Goal: Task Accomplishment & Management: Use online tool/utility

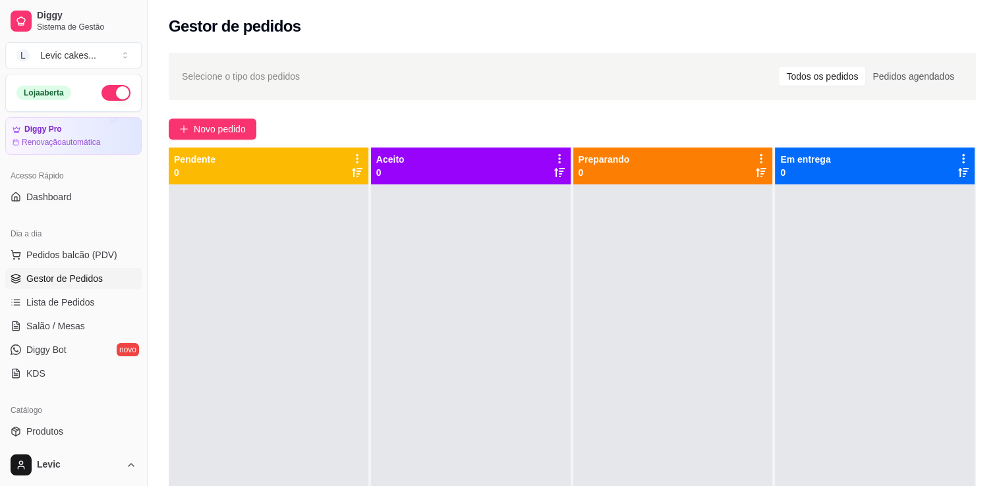
click at [107, 283] on link "Gestor de Pedidos" at bounding box center [73, 278] width 136 height 21
click at [90, 254] on span "Pedidos balcão (PDV)" at bounding box center [71, 254] width 91 height 13
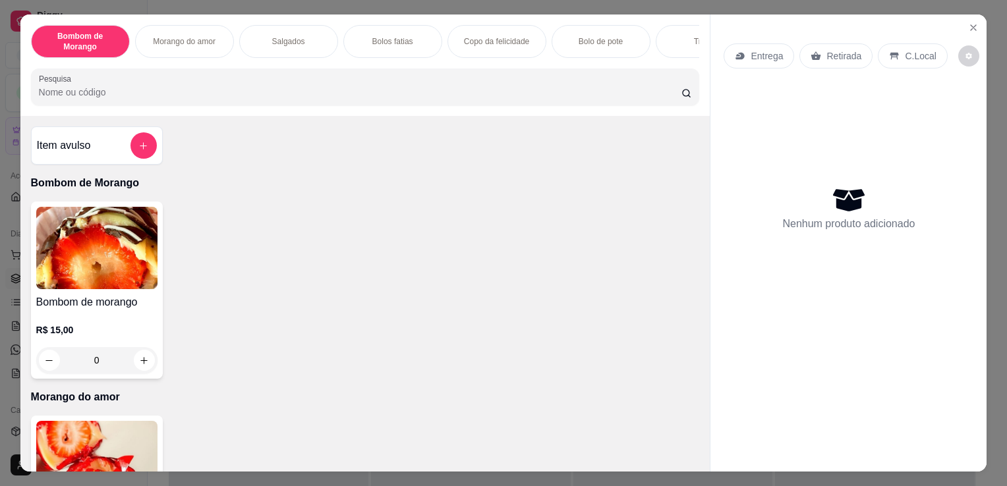
click at [92, 440] on img at bounding box center [96, 462] width 121 height 82
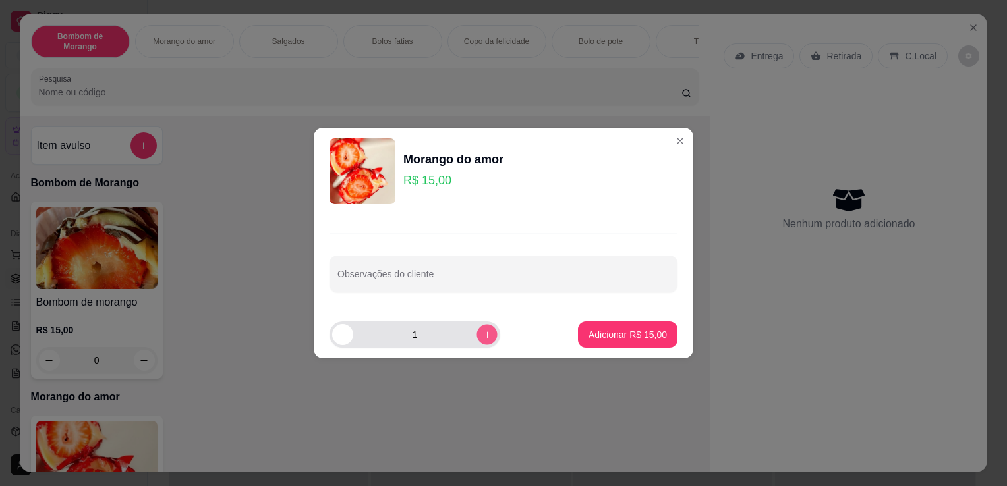
click at [477, 341] on button "increase-product-quantity" at bounding box center [487, 334] width 20 height 20
type input "3"
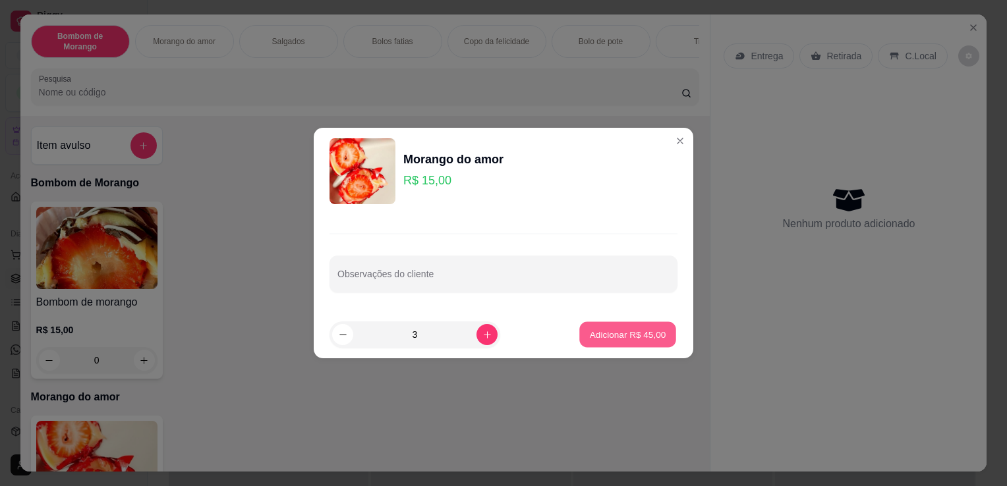
click at [640, 339] on p "Adicionar R$ 45,00" at bounding box center [628, 334] width 76 height 13
click at [627, 344] on button "Adicionar R$ 45,00" at bounding box center [627, 335] width 97 height 26
click at [639, 334] on p "Adicionar R$ 45,00" at bounding box center [628, 334] width 76 height 13
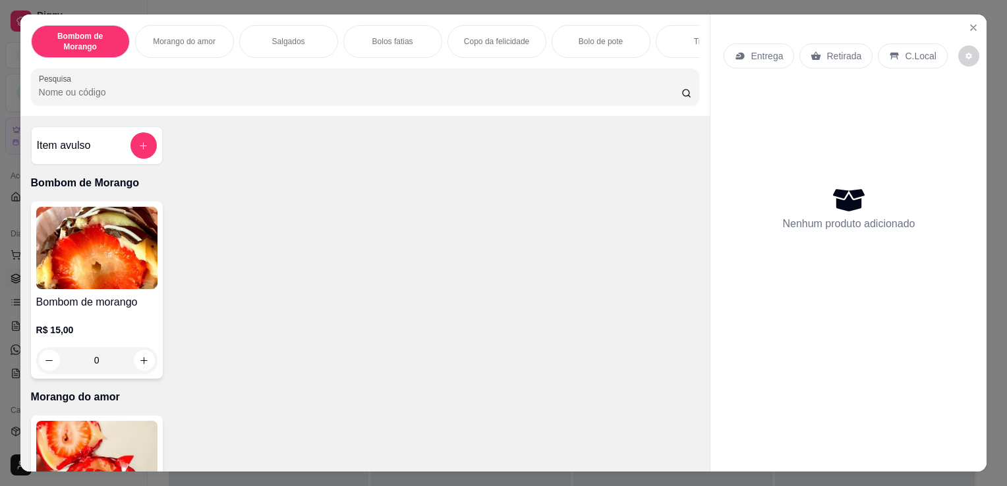
click at [322, 343] on div "Bombom de morango R$ 15,00 0" at bounding box center [365, 290] width 669 height 177
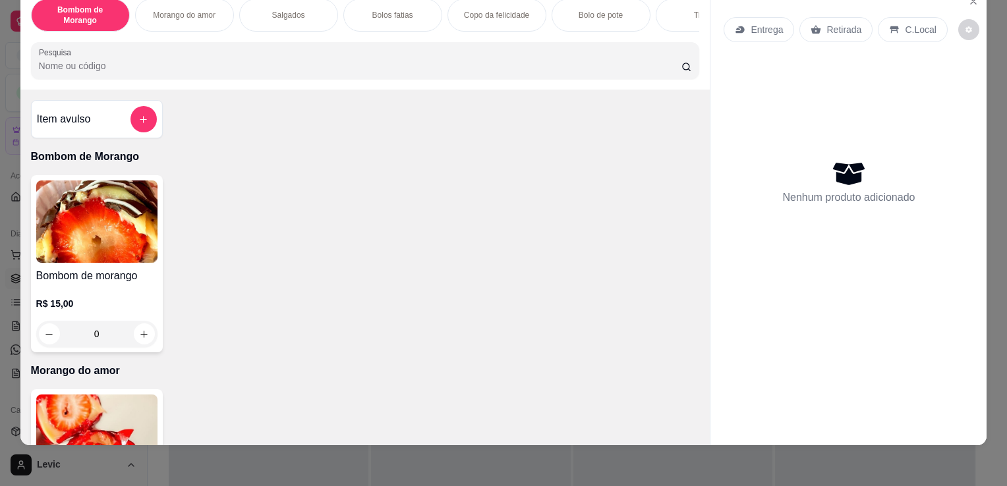
scroll to position [32, 0]
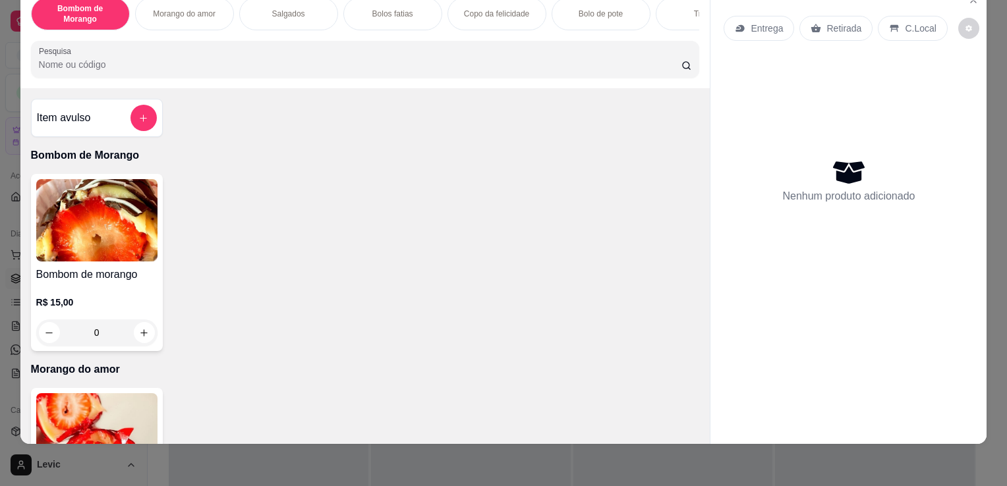
click at [112, 413] on img at bounding box center [96, 434] width 121 height 82
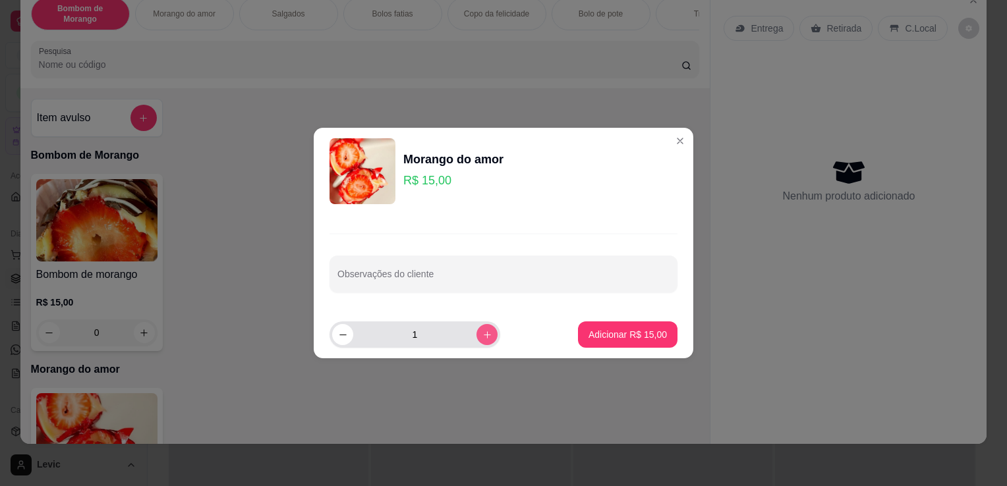
click at [482, 338] on icon "increase-product-quantity" at bounding box center [487, 335] width 10 height 10
type input "3"
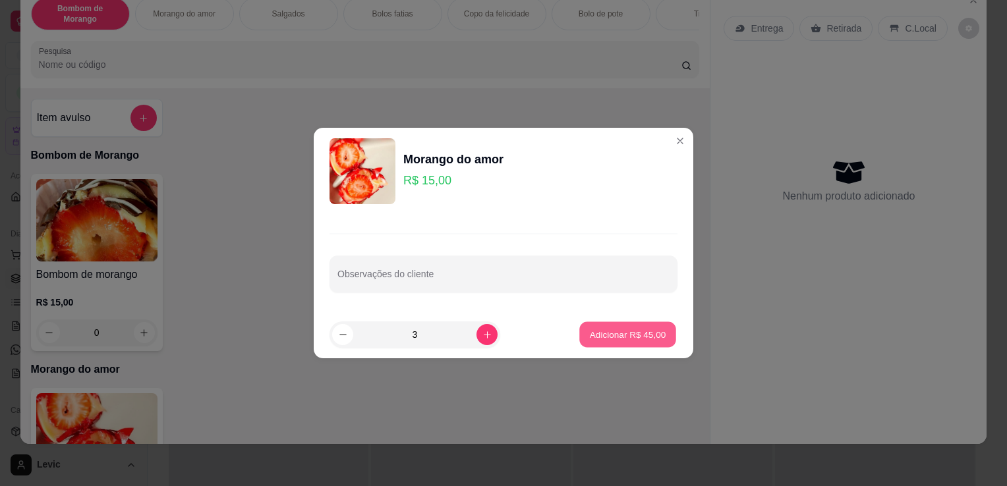
click at [604, 330] on p "Adicionar R$ 45,00" at bounding box center [628, 334] width 76 height 13
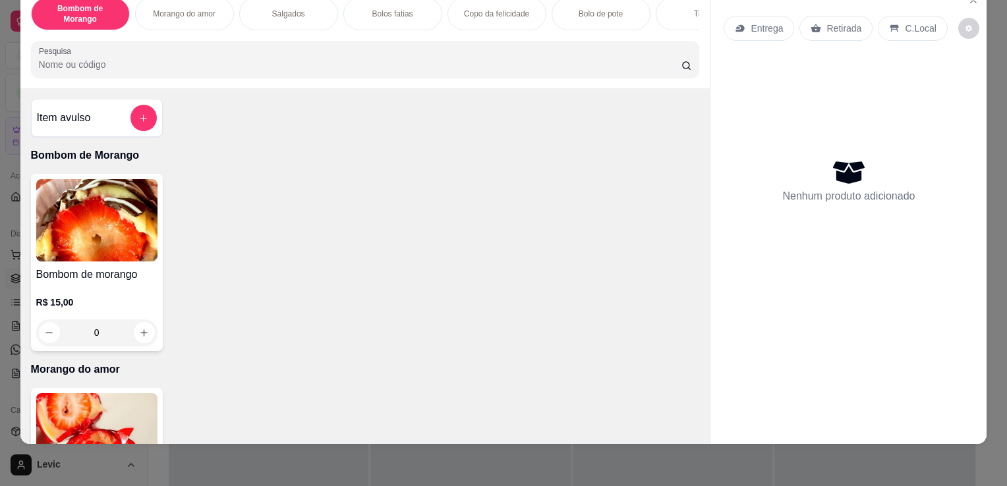
click at [987, 190] on div "Bombom de Morango Morango do amor Salgados Bolos fatias Copo da felicidade Bolo…" at bounding box center [503, 243] width 1007 height 486
click at [566, 325] on div "Bombom de morango R$ 15,00 0" at bounding box center [365, 262] width 669 height 177
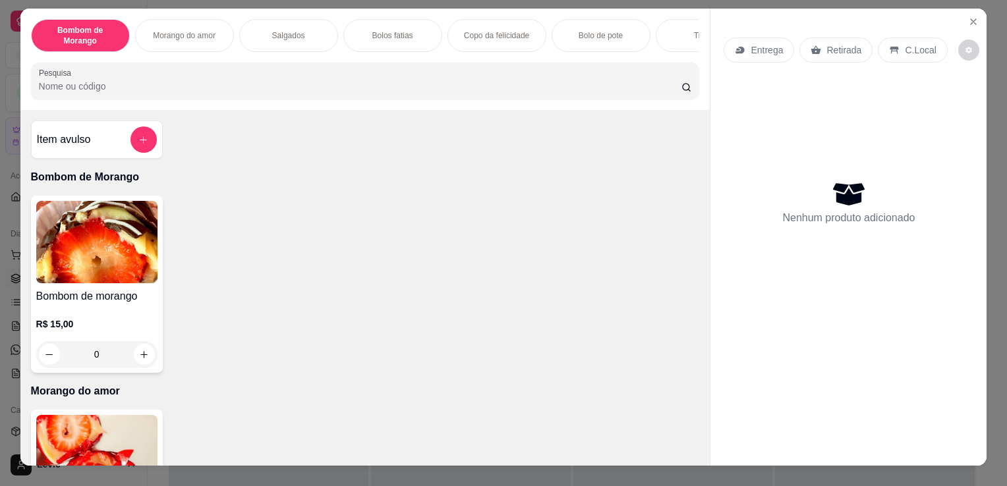
scroll to position [0, 0]
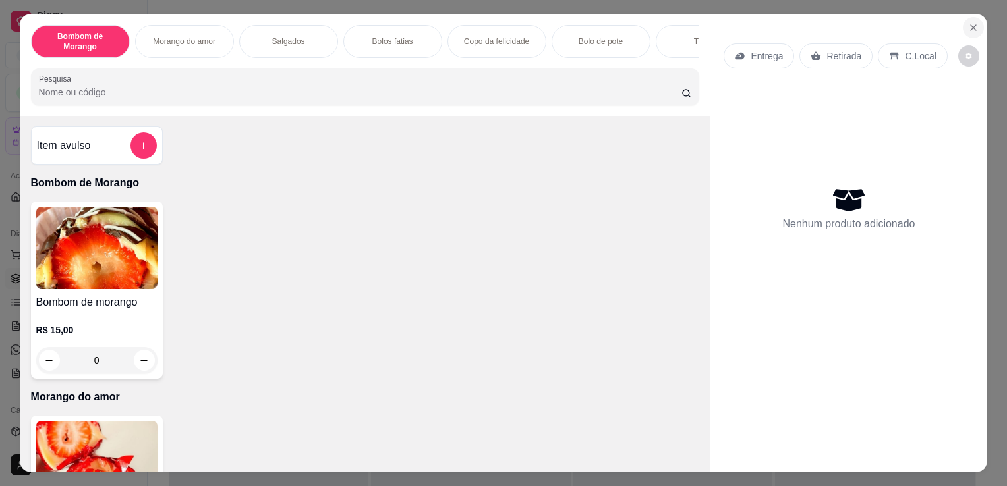
click at [966, 17] on button "Close" at bounding box center [973, 27] width 21 height 21
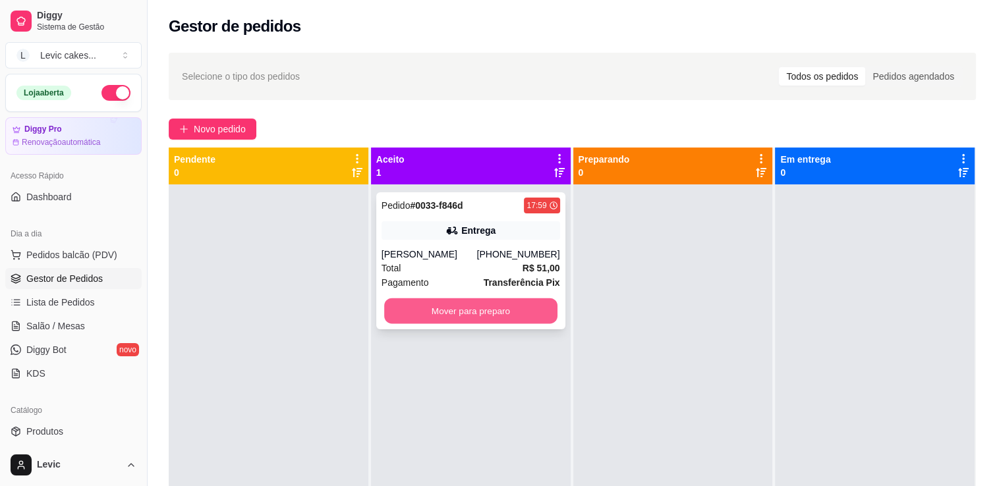
click at [516, 316] on button "Mover para preparo" at bounding box center [470, 312] width 173 height 26
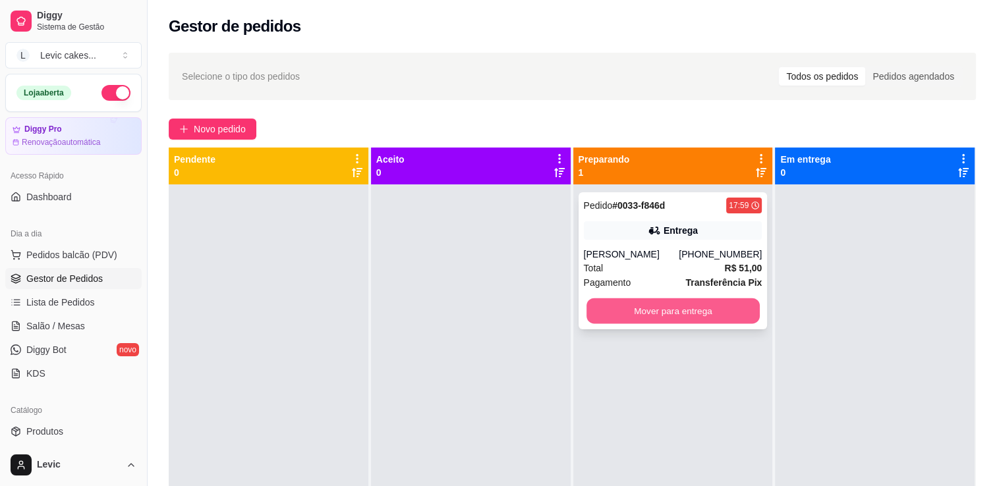
click at [604, 309] on button "Mover para entrega" at bounding box center [673, 312] width 173 height 26
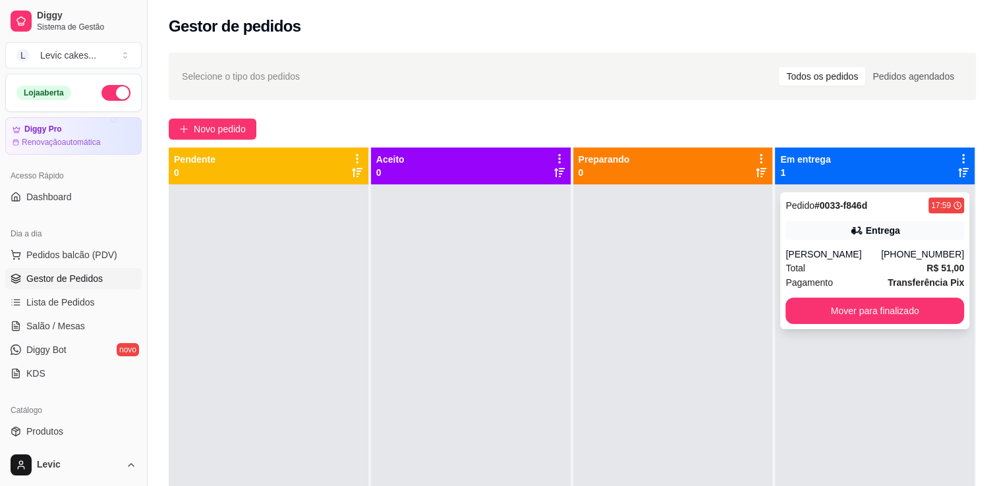
click at [840, 237] on div "Entrega" at bounding box center [875, 230] width 179 height 18
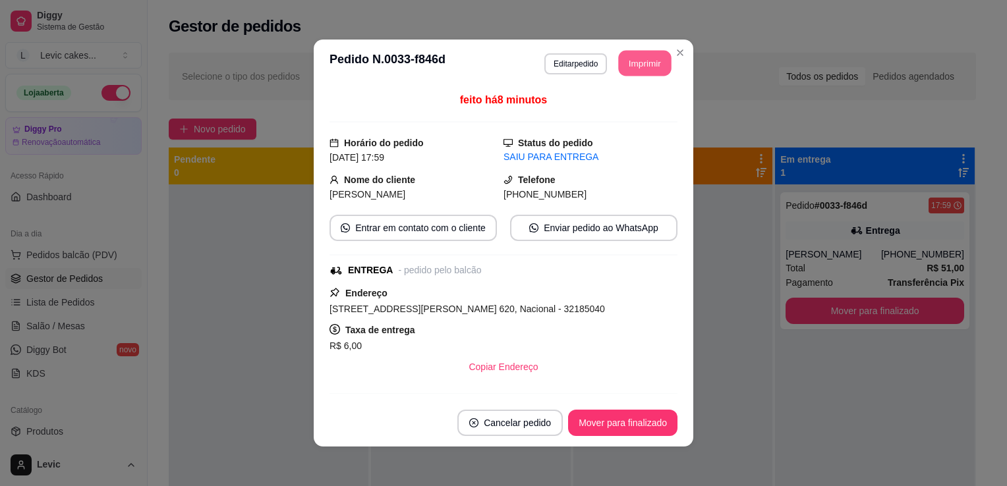
click at [645, 63] on button "Imprimir" at bounding box center [645, 64] width 53 height 26
